Goal: Task Accomplishment & Management: Manage account settings

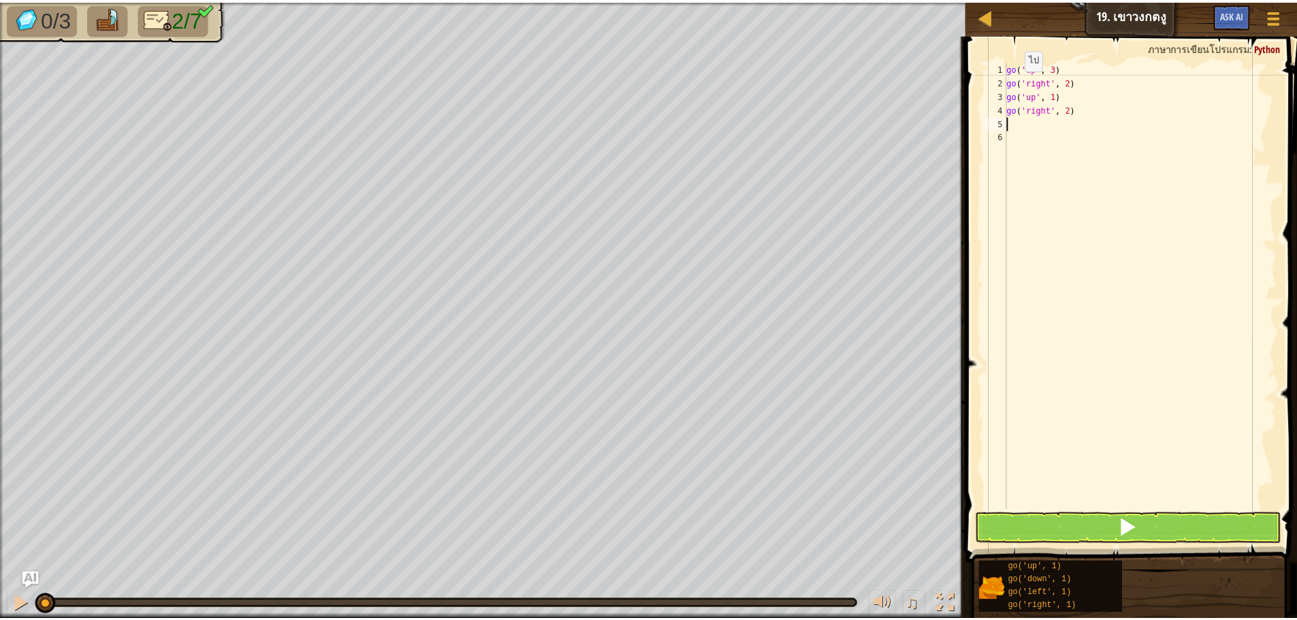
scroll to position [6, 0]
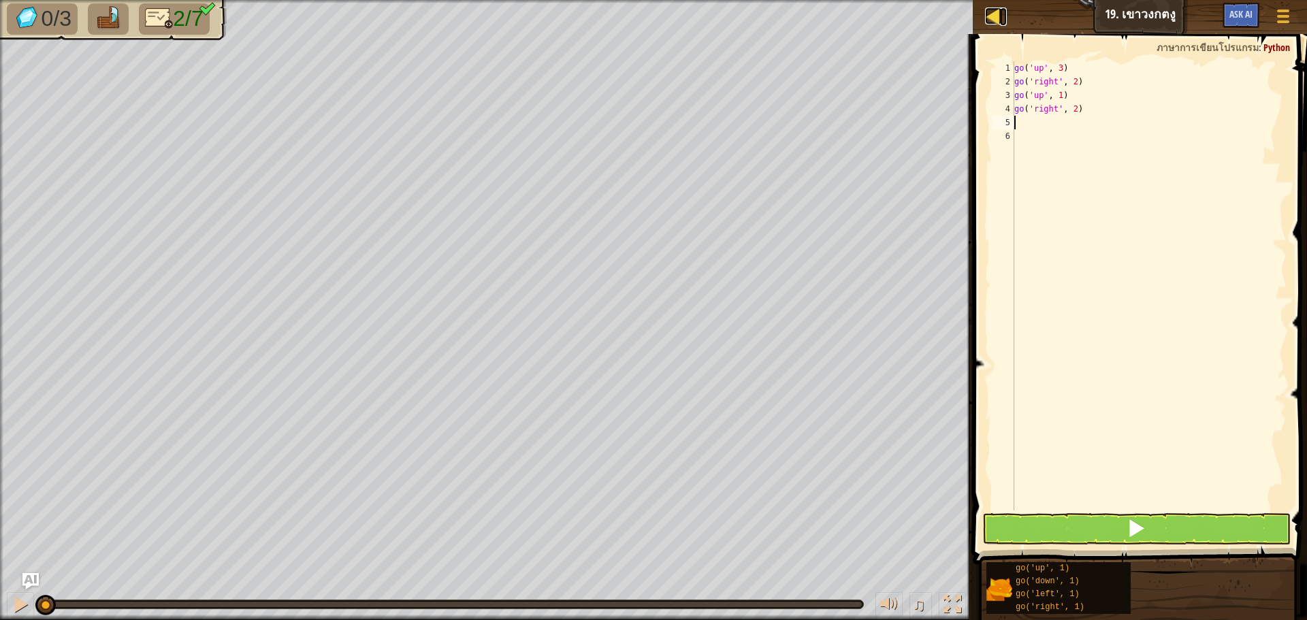
click at [999, 18] on div at bounding box center [993, 15] width 17 height 17
select select "th"
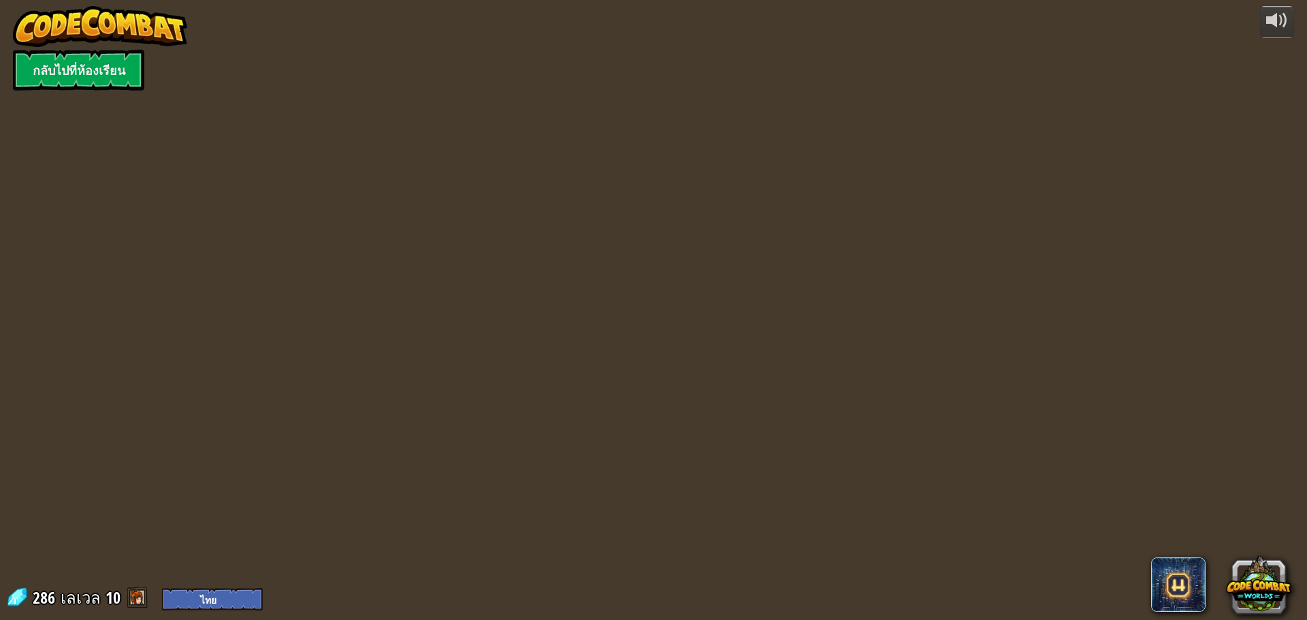
select select "th"
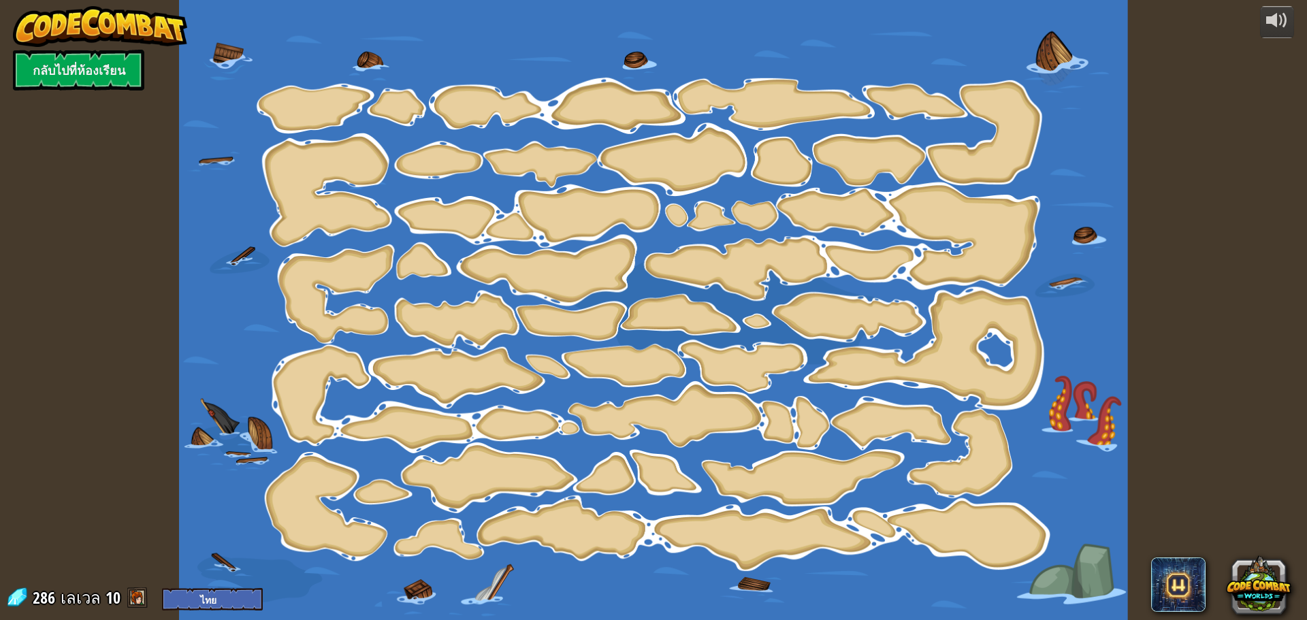
select select "th"
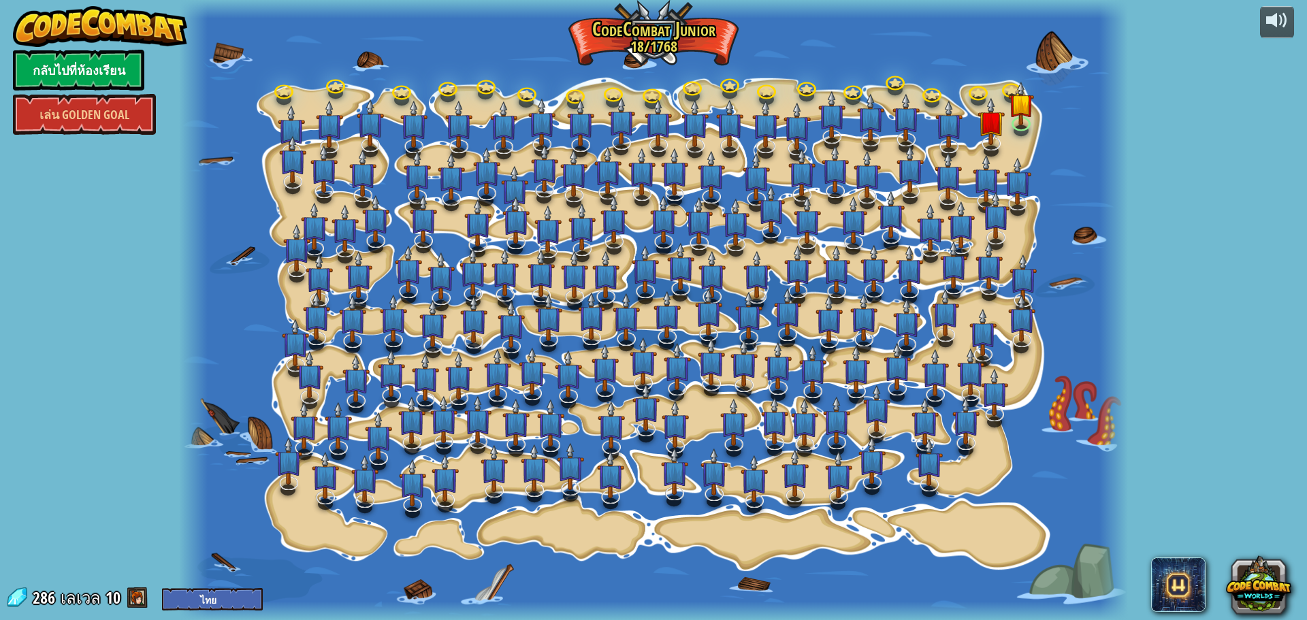
select select "th"
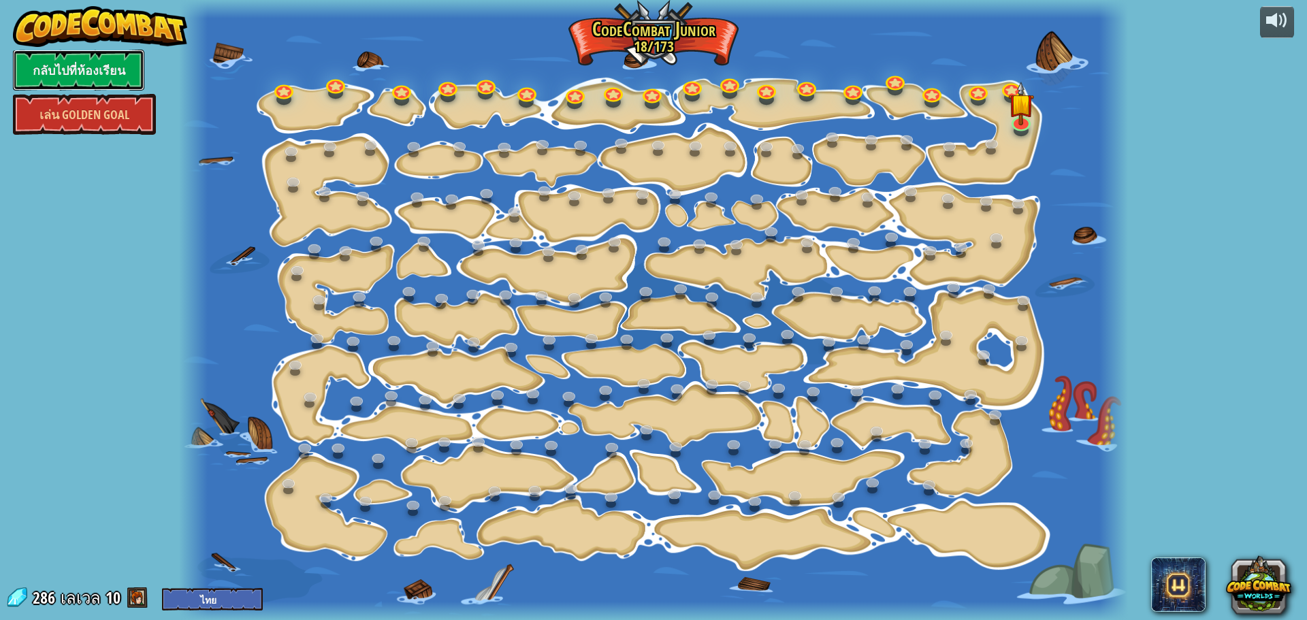
click at [108, 54] on link "กลับไปที่ห้องเรียน" at bounding box center [78, 70] width 131 height 41
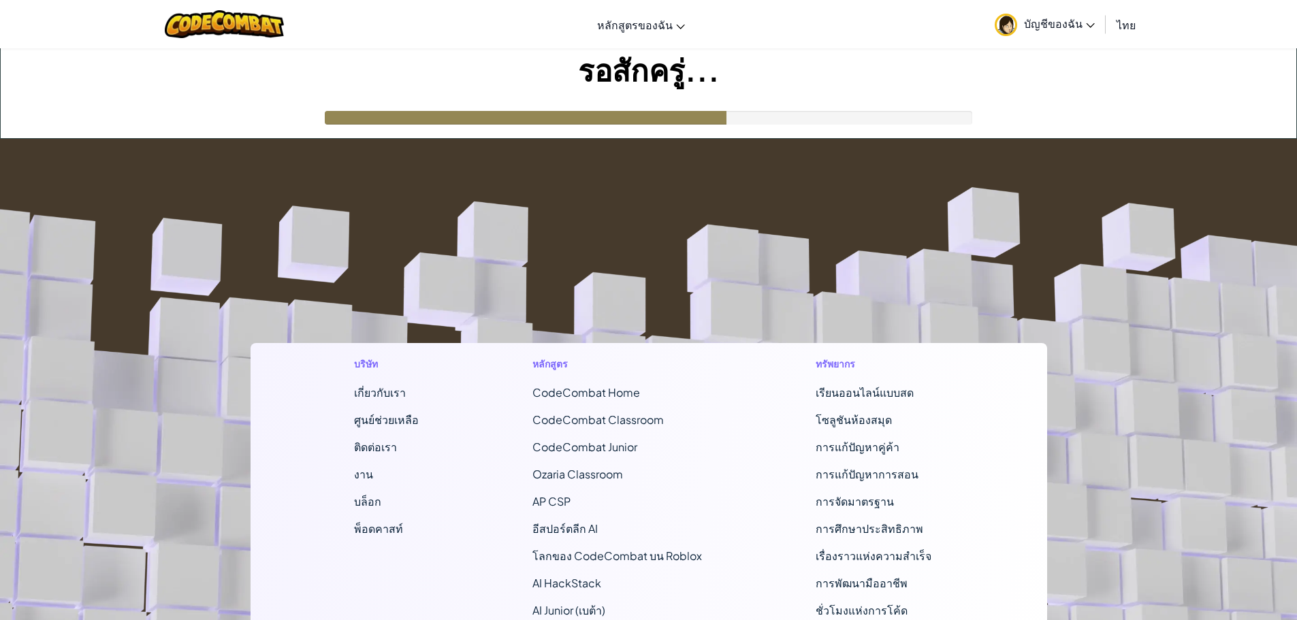
click at [1065, 22] on span "บัญชีของฉัน" at bounding box center [1059, 23] width 71 height 14
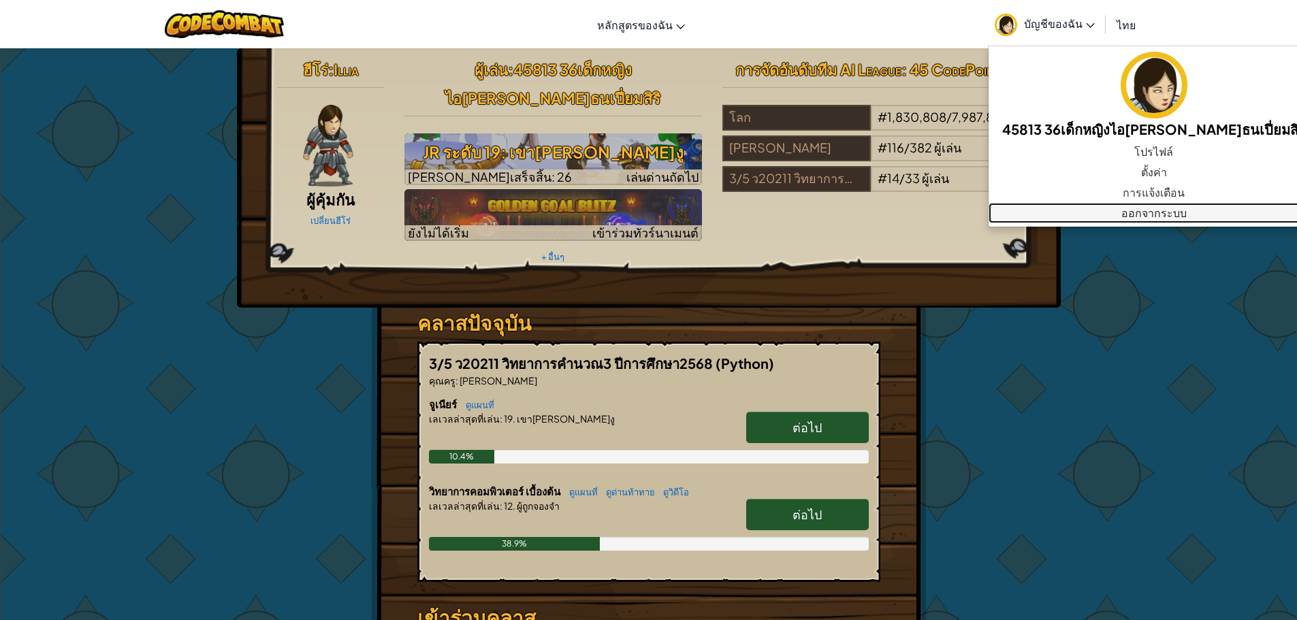
click at [1099, 210] on link "ออกจากระบบ" at bounding box center [1153, 213] width 331 height 20
